Goal: Task Accomplishment & Management: Manage account settings

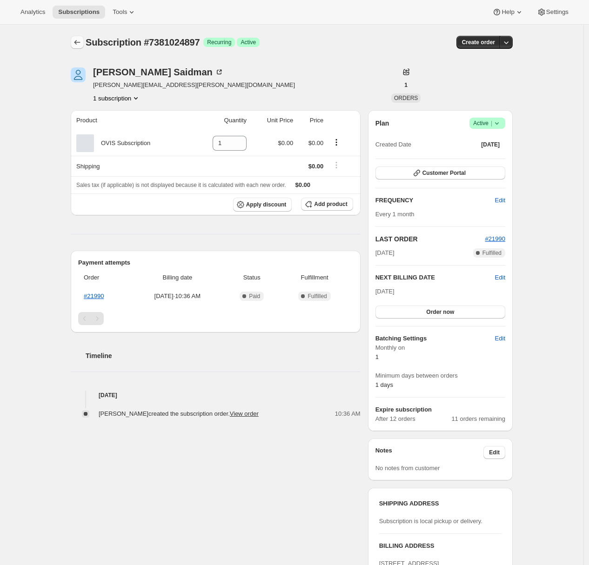
click at [81, 44] on icon "Subscriptions" at bounding box center [77, 42] width 9 height 9
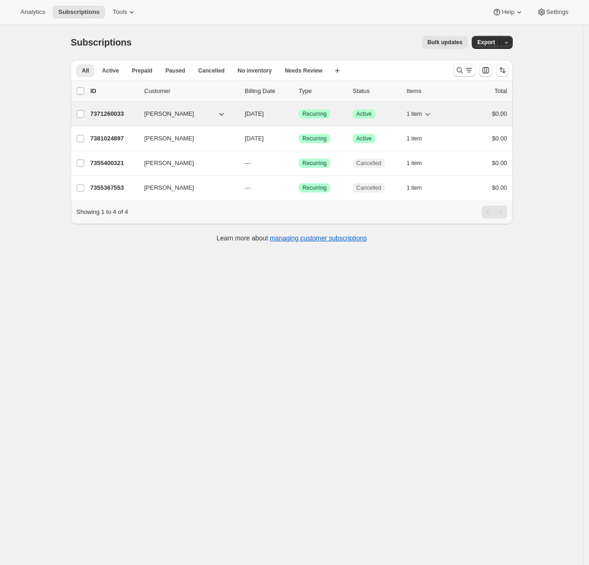
click at [102, 112] on p "7371260033" at bounding box center [113, 113] width 47 height 9
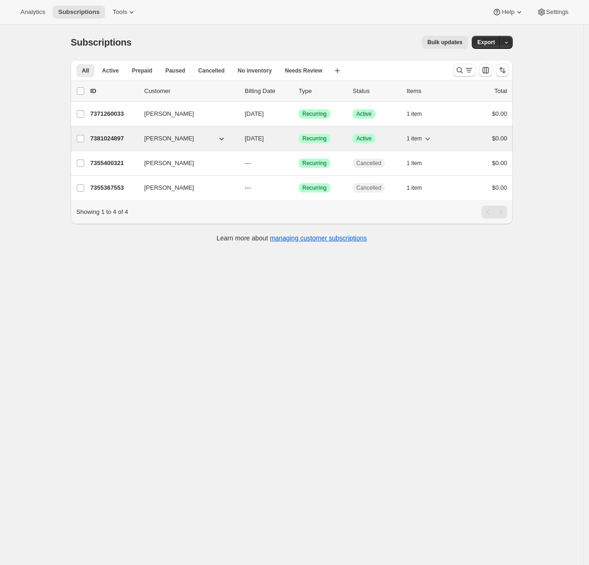
click at [139, 138] on div "7381024897 [PERSON_NAME] [DATE] Success Recurring Success Active 1 item $0.00" at bounding box center [298, 138] width 417 height 13
